Goal: Task Accomplishment & Management: Use online tool/utility

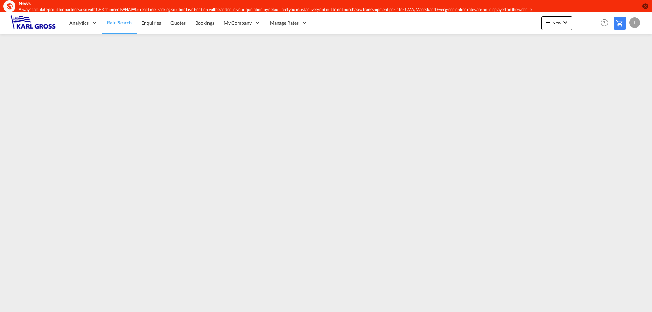
click at [627, 21] on div "Help Resources Product Release I My Profile Logout" at bounding box center [620, 22] width 43 height 21
click at [633, 21] on div "I" at bounding box center [634, 22] width 11 height 11
click at [617, 71] on md-menu-item "Logout" at bounding box center [627, 64] width 44 height 22
click at [620, 64] on button "Logout" at bounding box center [627, 64] width 44 height 14
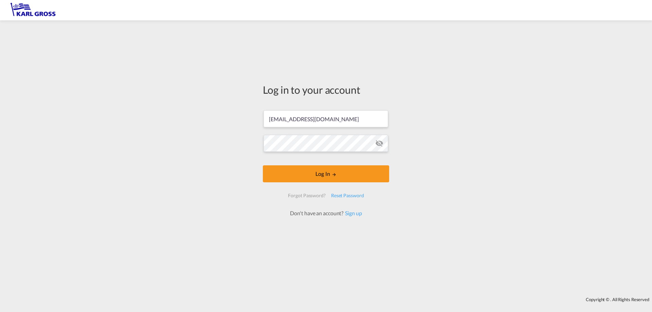
drag, startPoint x: 330, startPoint y: 115, endPoint x: 195, endPoint y: 115, distance: 134.8
click at [193, 115] on div "Log in to your account [EMAIL_ADDRESS][DOMAIN_NAME] Log In Forgot Password? Res…" at bounding box center [326, 159] width 652 height 270
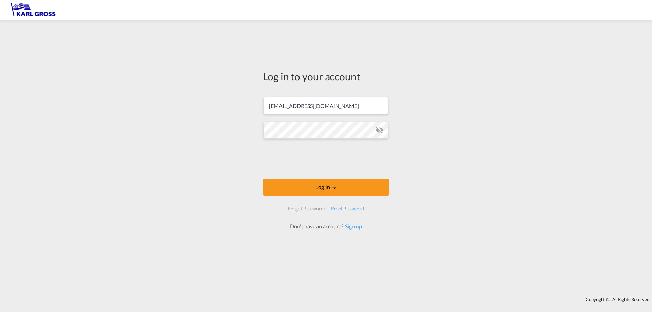
drag, startPoint x: 365, startPoint y: 116, endPoint x: 357, endPoint y: 115, distance: 7.5
click at [366, 116] on form "[EMAIL_ADDRESS][DOMAIN_NAME] Log In Forgot Password? Reset Password Don't have …" at bounding box center [326, 160] width 126 height 140
drag, startPoint x: 348, startPoint y: 104, endPoint x: 198, endPoint y: 103, distance: 150.7
click at [198, 103] on div "Log in to your account [EMAIL_ADDRESS][DOMAIN_NAME] Log In Forgot Password? Res…" at bounding box center [326, 159] width 652 height 270
paste input "[PERSON_NAME]"
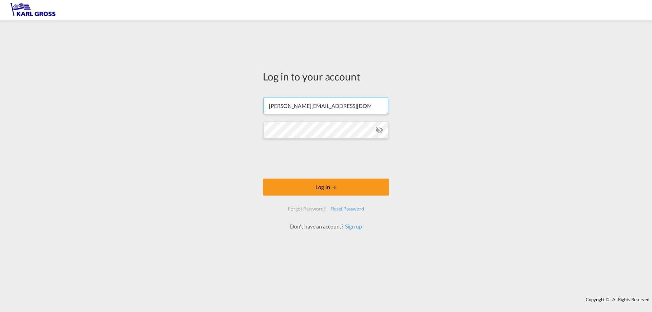
type input "[PERSON_NAME][EMAIL_ADDRESS][DOMAIN_NAME]"
click at [249, 129] on div "Log in to your account [PERSON_NAME][EMAIL_ADDRESS][DOMAIN_NAME] Log In Forgot …" at bounding box center [326, 159] width 652 height 270
click at [263, 179] on button "Log In" at bounding box center [326, 187] width 126 height 17
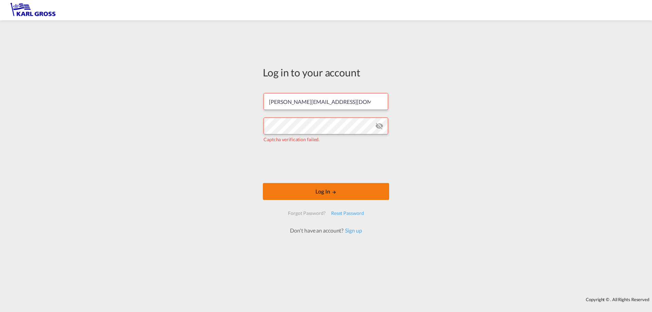
click at [324, 194] on button "Log In" at bounding box center [326, 191] width 126 height 17
